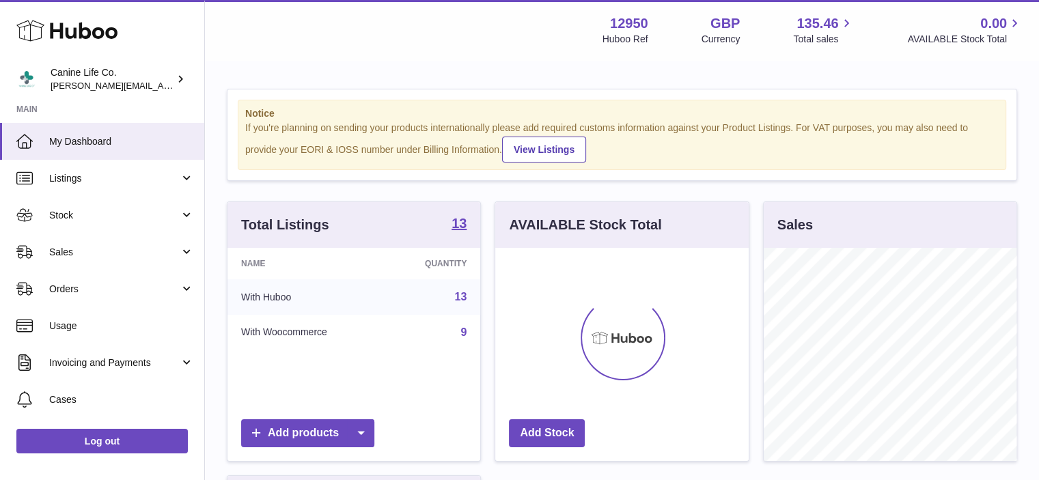
scroll to position [213, 253]
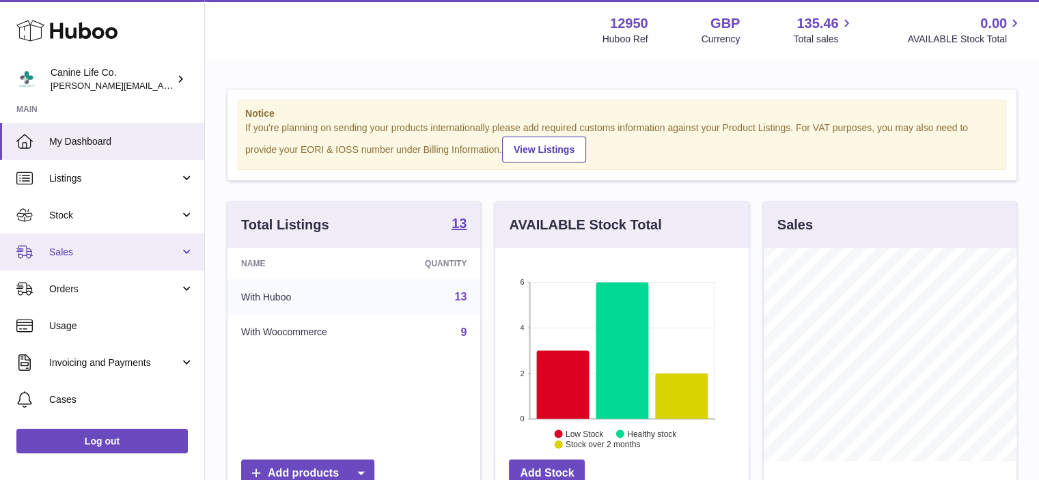
click at [94, 242] on link "Sales" at bounding box center [102, 252] width 204 height 37
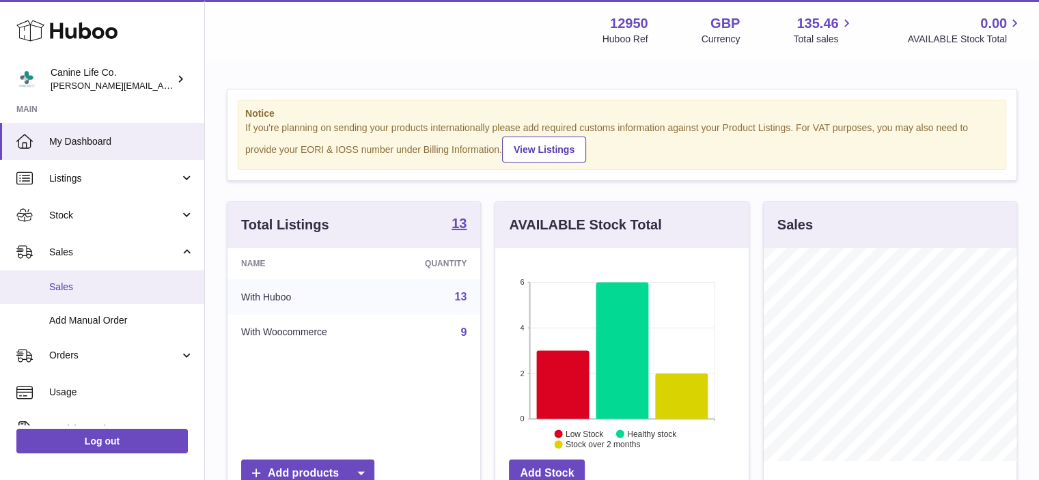
click at [95, 291] on span "Sales" at bounding box center [121, 287] width 145 height 13
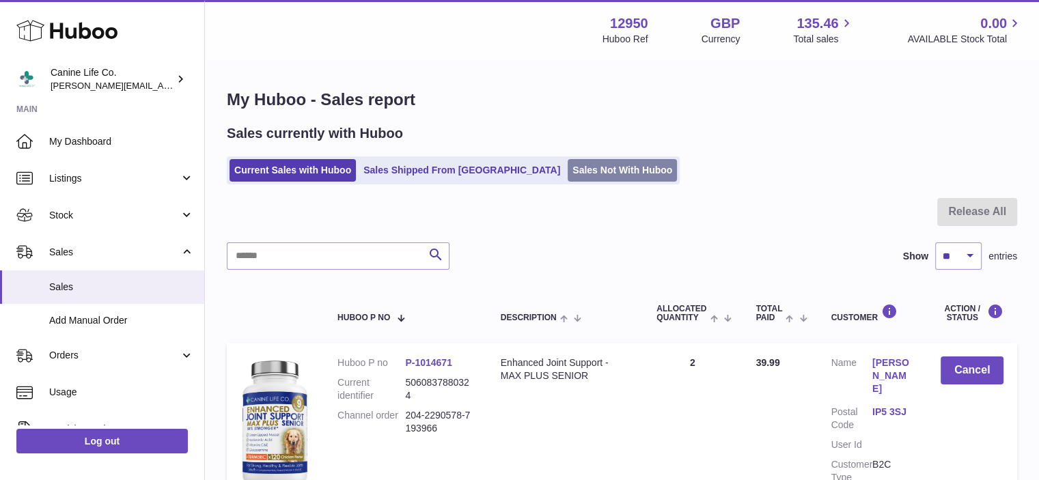
click at [568, 174] on link "Sales Not With Huboo" at bounding box center [622, 170] width 109 height 23
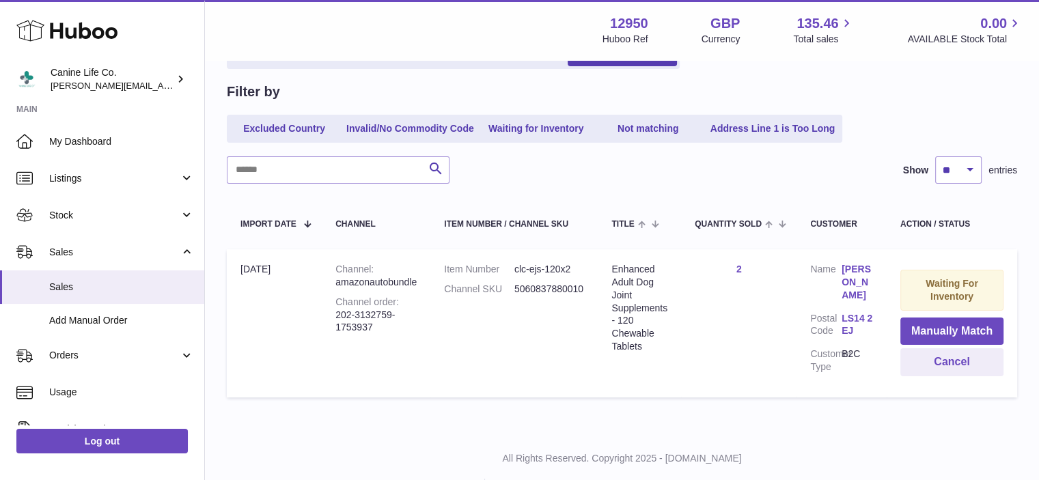
scroll to position [139, 0]
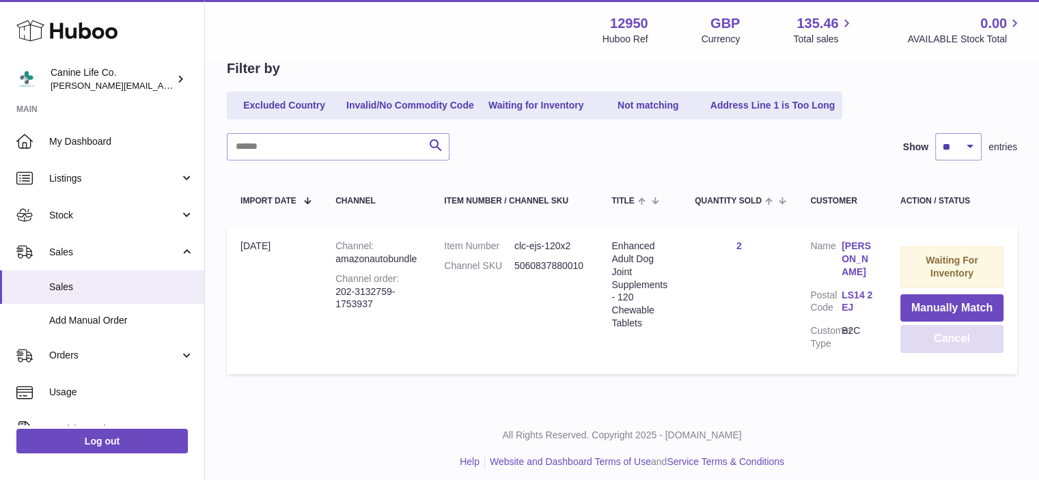
click at [945, 346] on button "Cancel" at bounding box center [951, 339] width 103 height 28
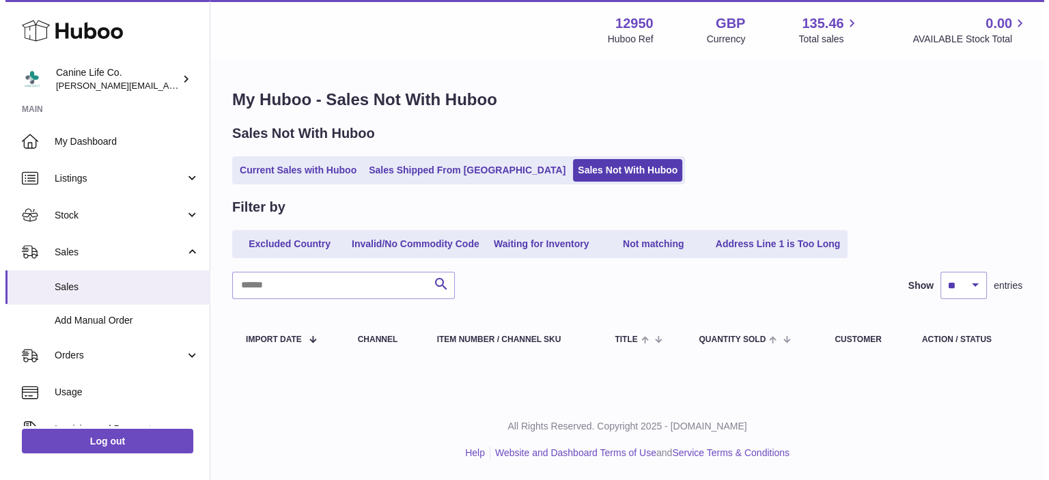
scroll to position [0, 0]
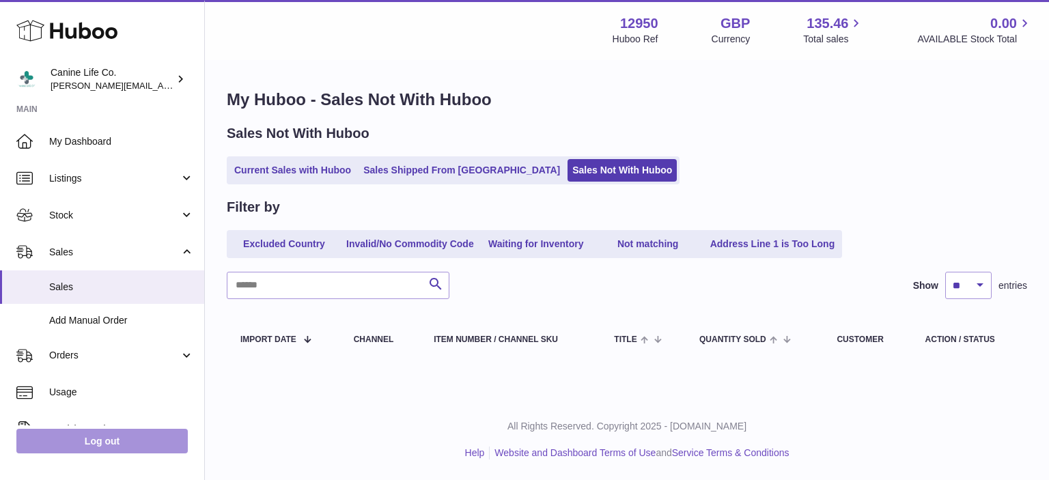
click at [125, 448] on link "Log out" at bounding box center [101, 441] width 171 height 25
